Goal: Information Seeking & Learning: Learn about a topic

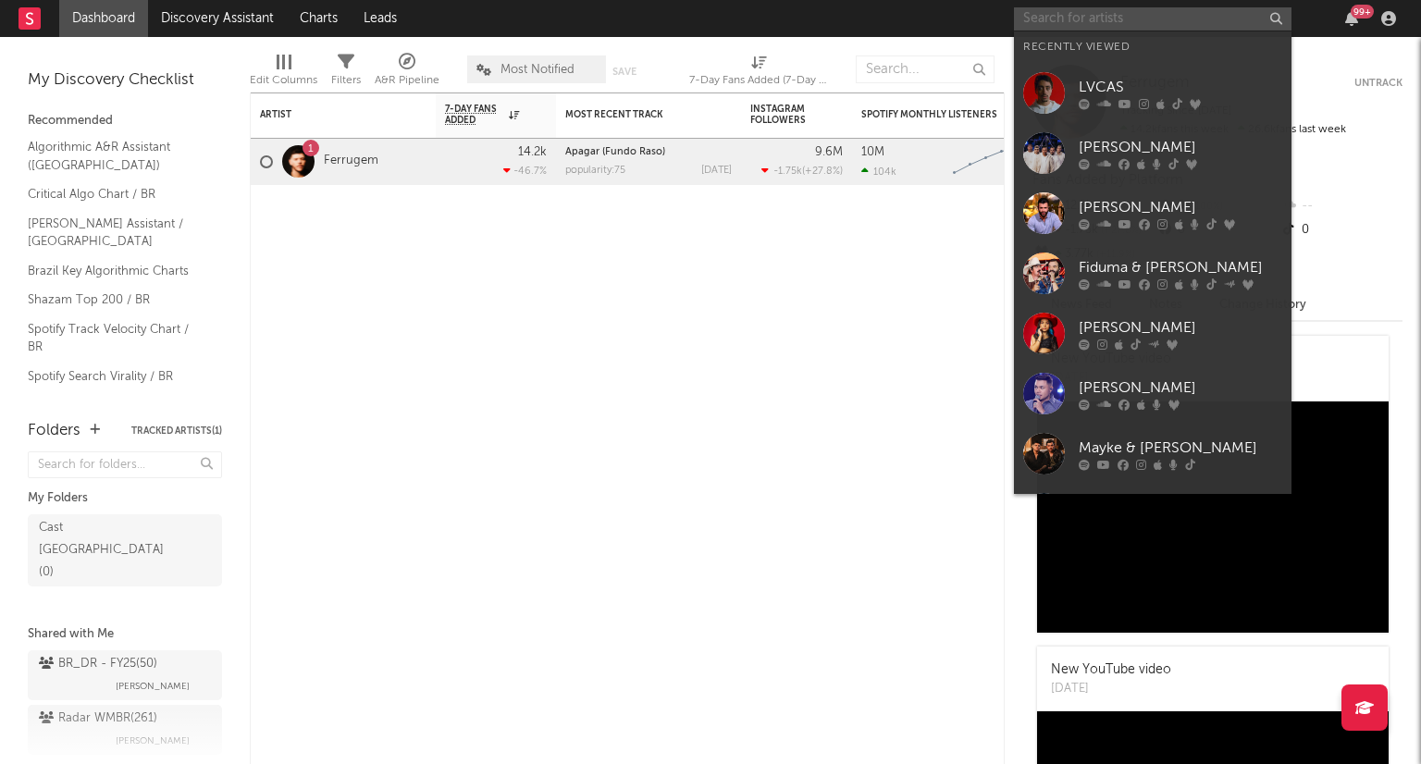
click at [1155, 12] on input "text" at bounding box center [1152, 18] width 277 height 23
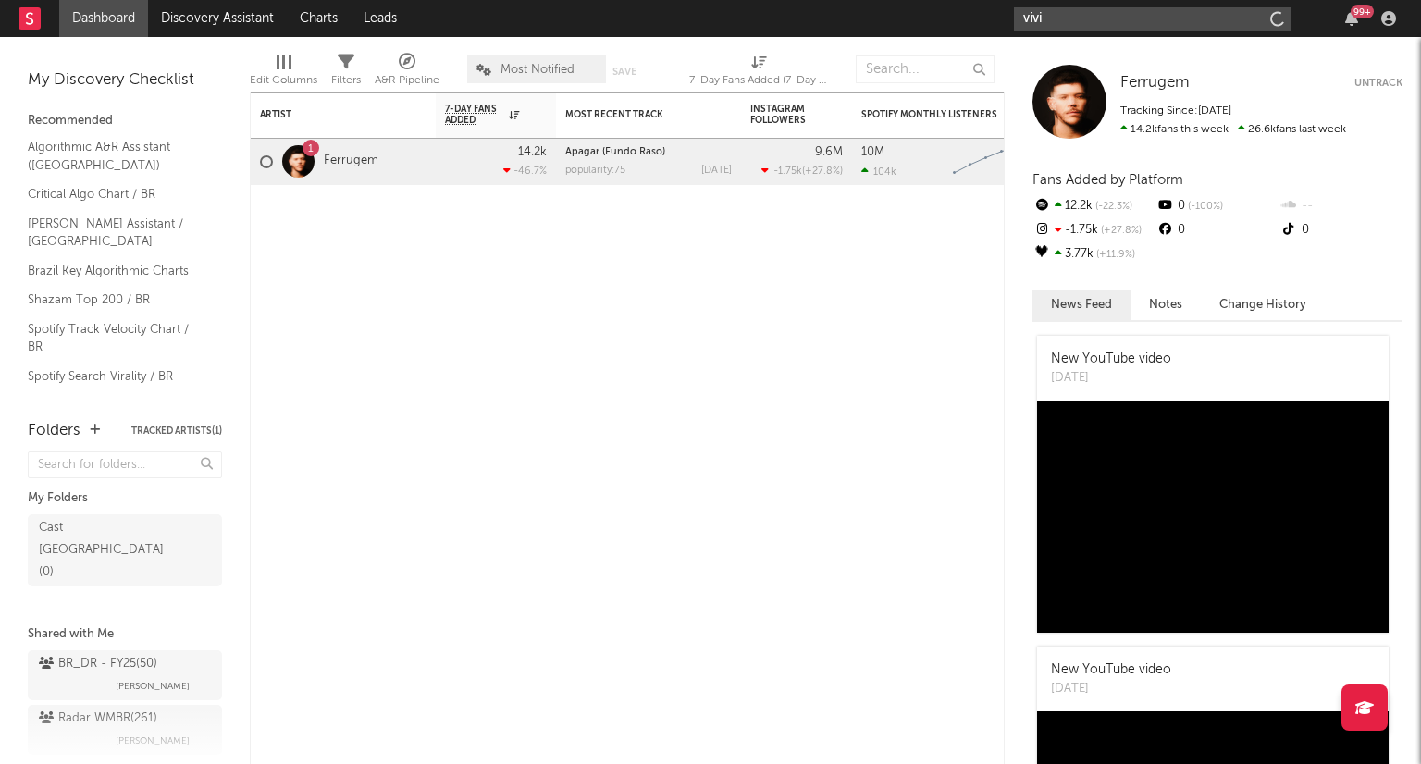
type input "vivi"
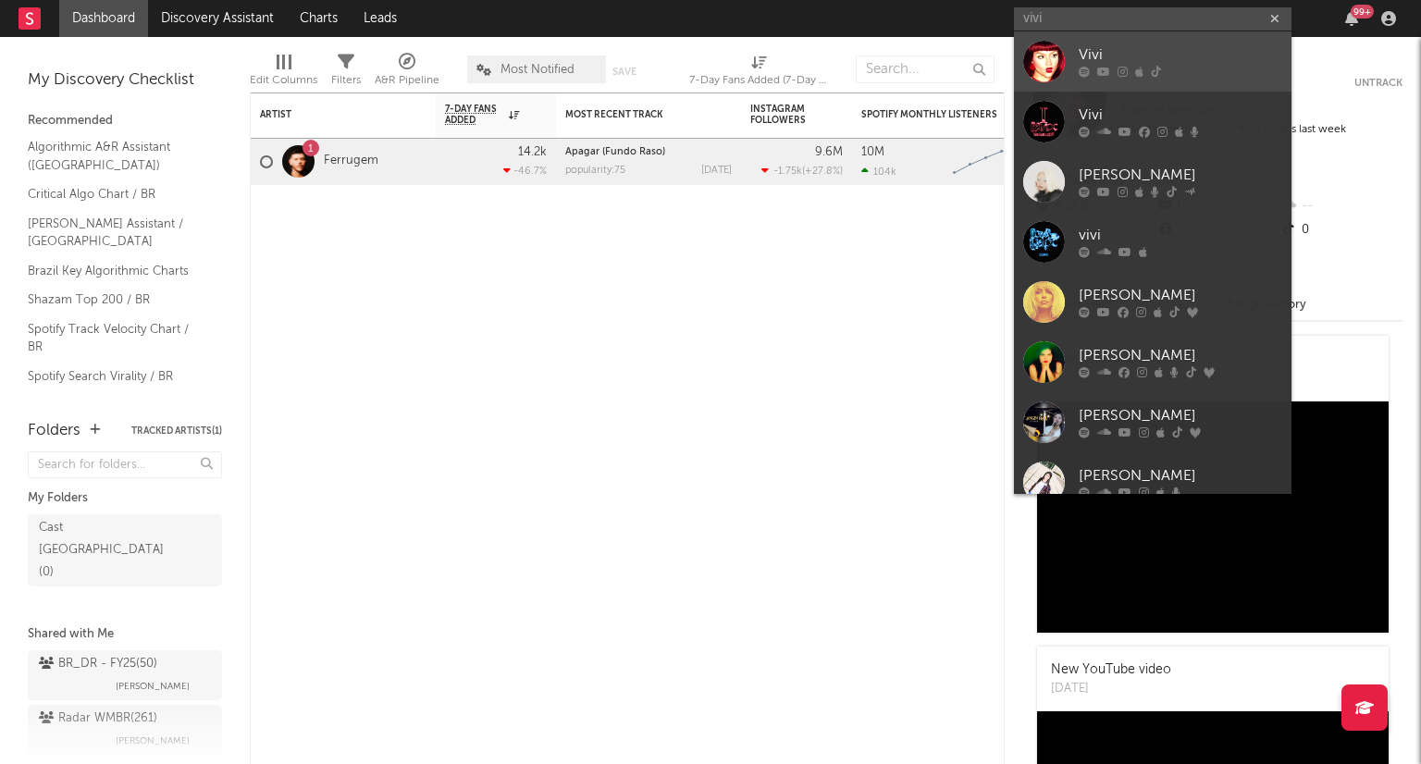
click at [1132, 42] on link "Vivi" at bounding box center [1152, 61] width 277 height 60
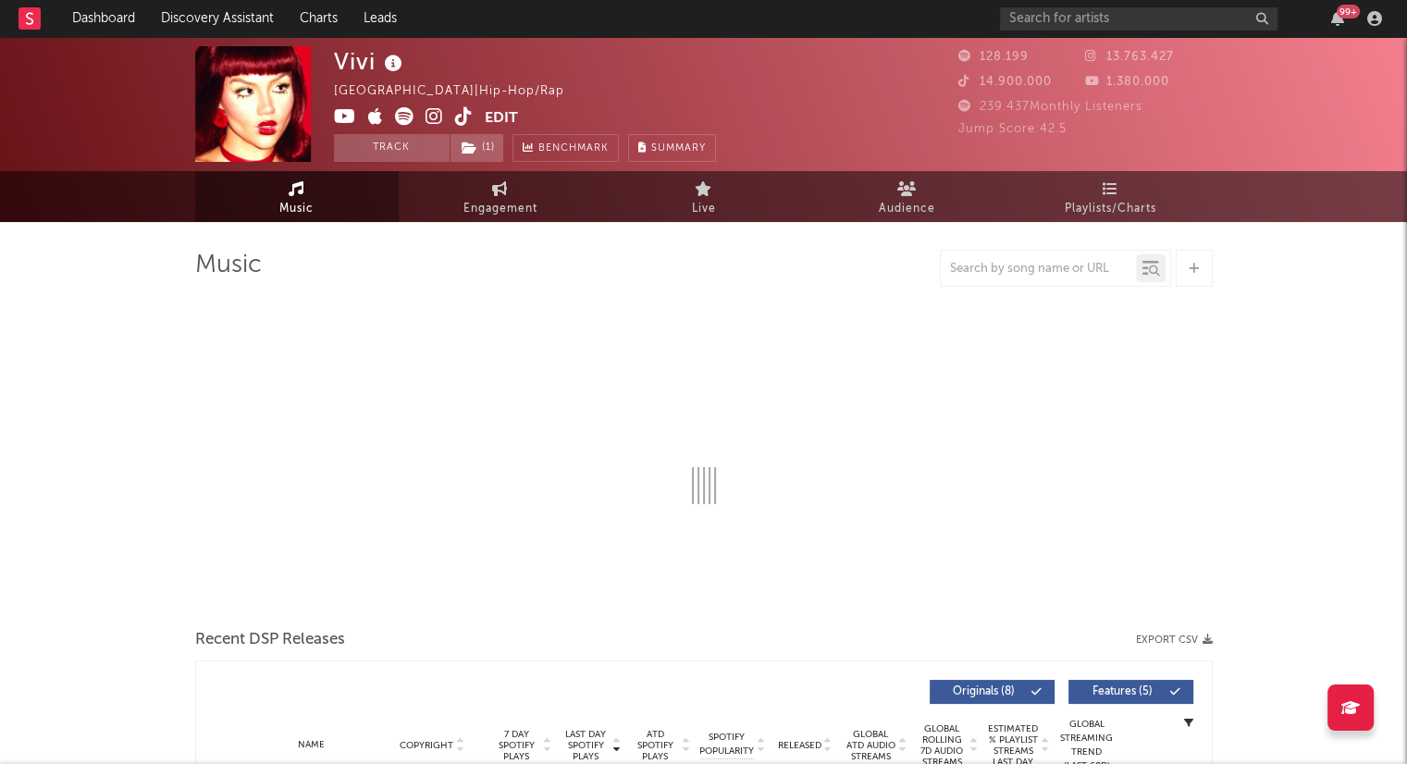
select select "6m"
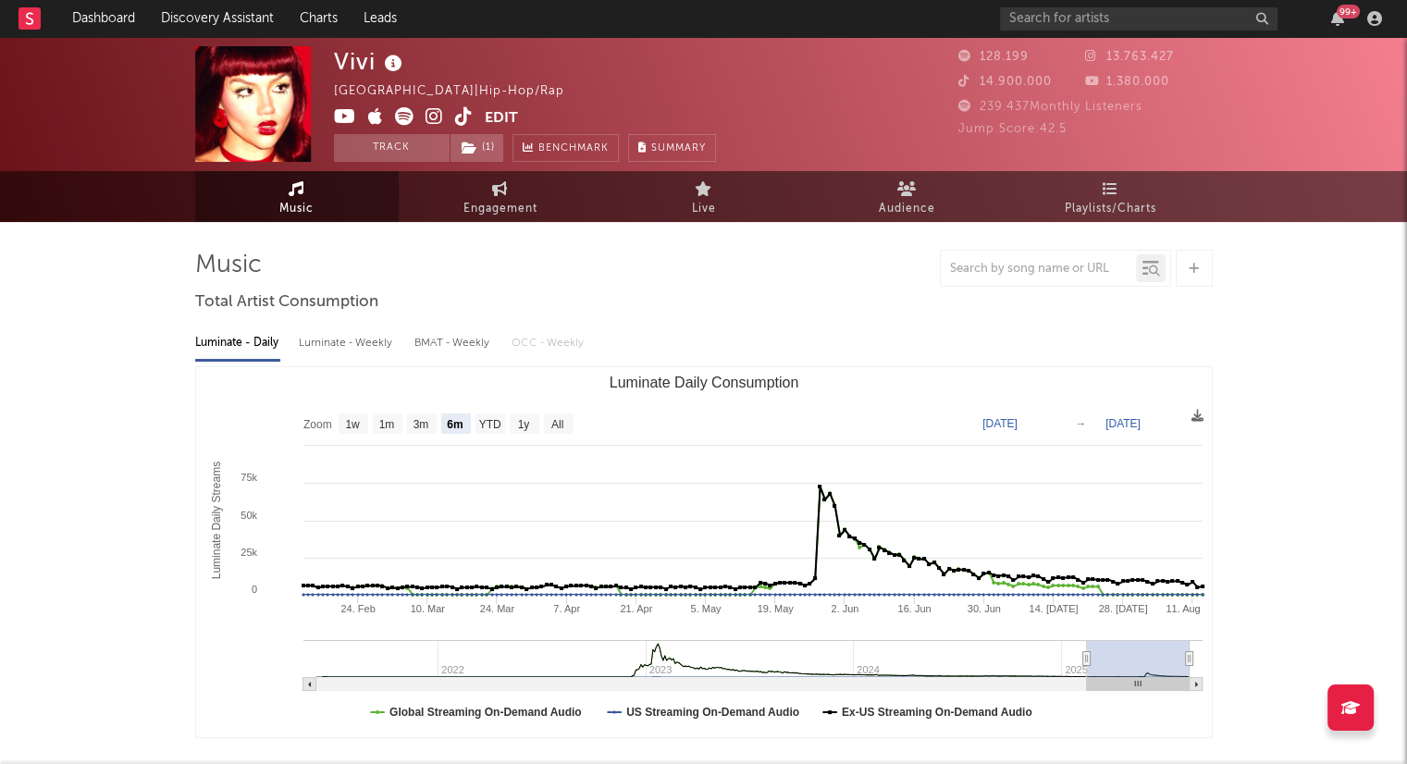
click at [400, 116] on icon at bounding box center [404, 116] width 18 height 18
